Goal: Find specific page/section: Find specific page/section

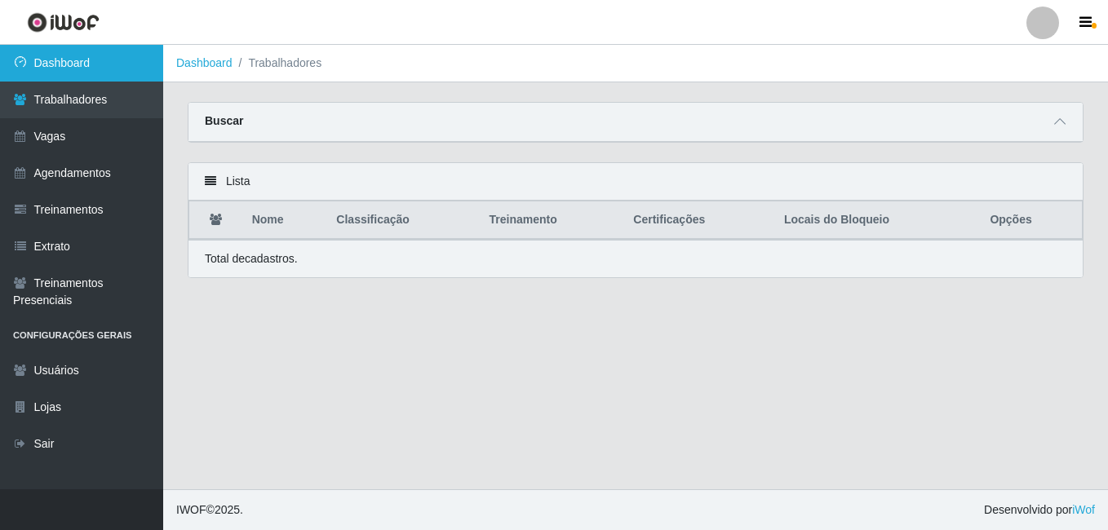
click at [116, 56] on link "Dashboard" at bounding box center [81, 63] width 163 height 37
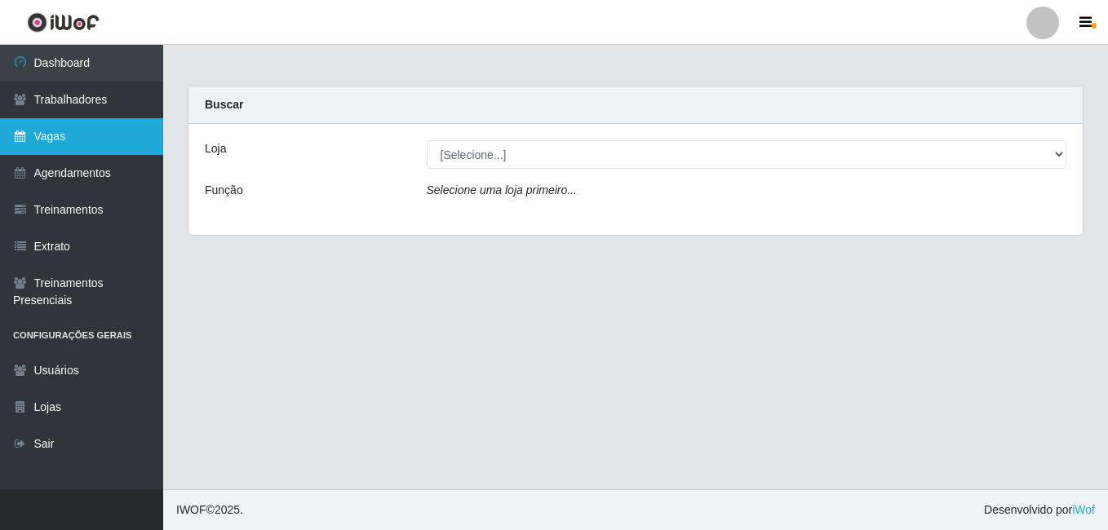
click at [41, 136] on link "Vagas" at bounding box center [81, 136] width 163 height 37
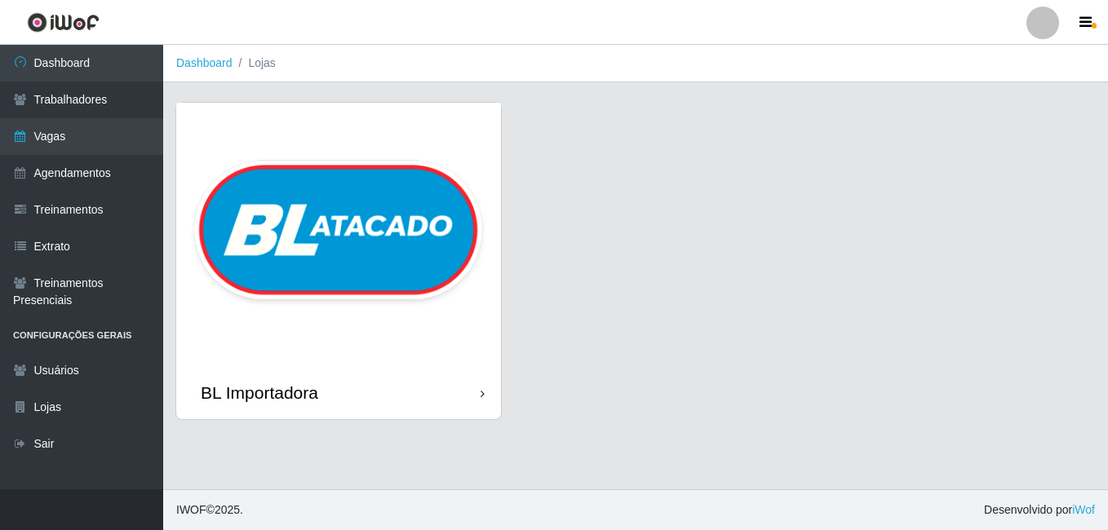
click at [323, 153] on img at bounding box center [338, 235] width 325 height 264
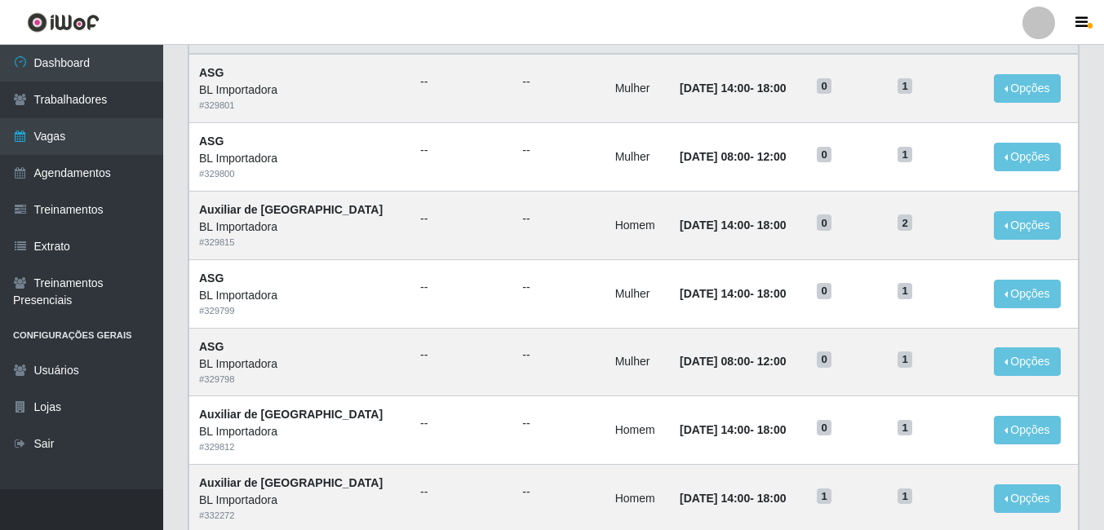
scroll to position [163, 0]
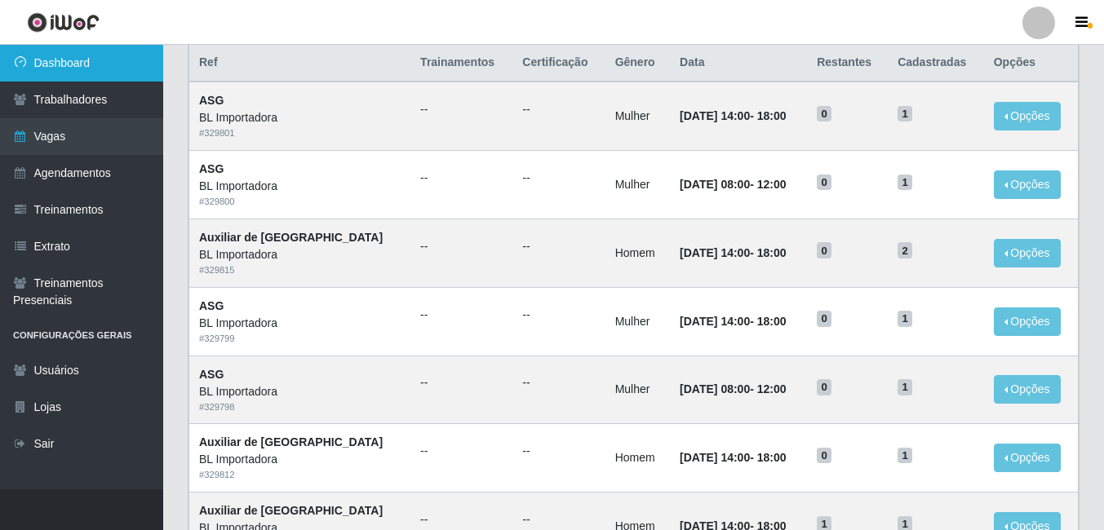
click at [96, 73] on link "Dashboard" at bounding box center [81, 63] width 163 height 37
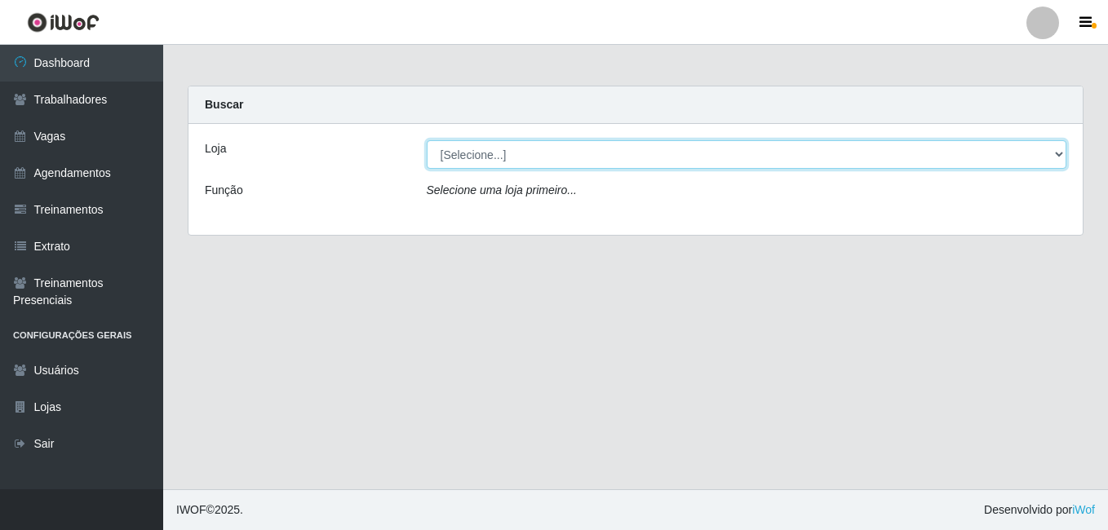
drag, startPoint x: 539, startPoint y: 167, endPoint x: 535, endPoint y: 157, distance: 11.1
click at [535, 157] on select "[Selecione...] BL Importadora" at bounding box center [747, 154] width 641 height 29
select select "259"
click at [427, 140] on select "[Selecione...] BL Importadora" at bounding box center [747, 154] width 641 height 29
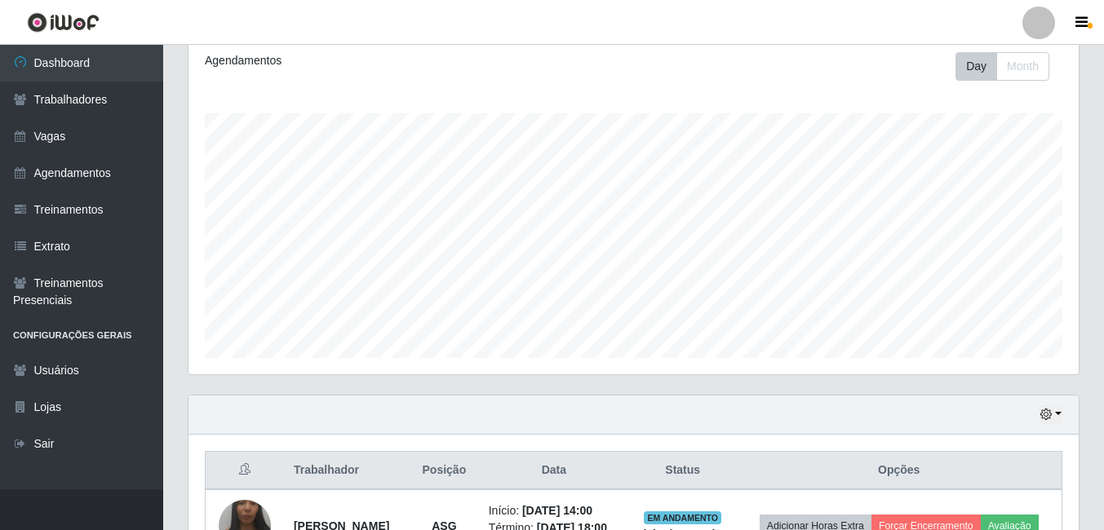
scroll to position [335, 0]
